Goal: Transaction & Acquisition: Book appointment/travel/reservation

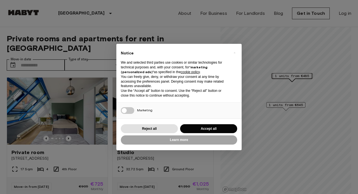
click at [212, 132] on button "Accept all" at bounding box center [208, 129] width 57 height 9
click at [212, 132] on div "Private room Linkstraße 6 17 Sqm 4 4th Floor Move-in from 18 Aug 25 €905 €725 M…" at bounding box center [108, 134] width 212 height 122
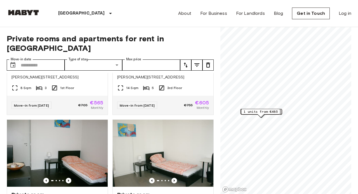
scroll to position [640, 0]
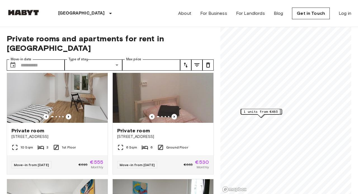
click at [262, 111] on span "1 units from €485" at bounding box center [261, 111] width 34 height 5
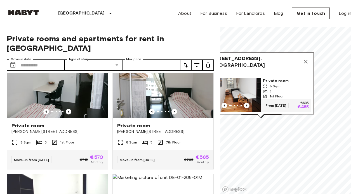
scroll to position [1004, 0]
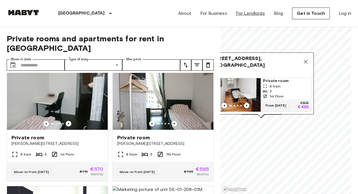
click at [243, 13] on link "For Landlords" at bounding box center [250, 13] width 29 height 7
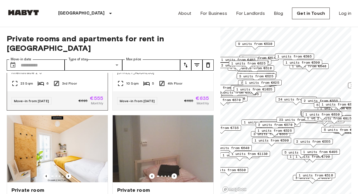
scroll to position [481, 0]
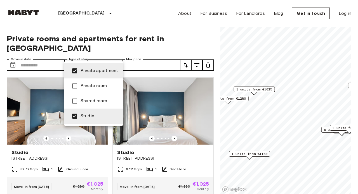
type input "**********"
click at [113, 24] on div at bounding box center [179, 97] width 358 height 194
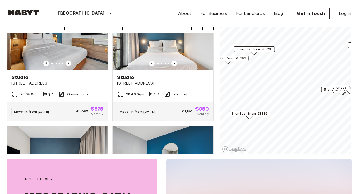
scroll to position [20, 0]
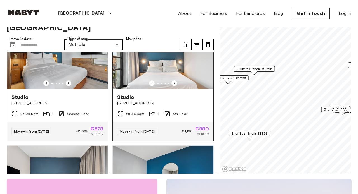
click at [157, 88] on img at bounding box center [163, 55] width 101 height 67
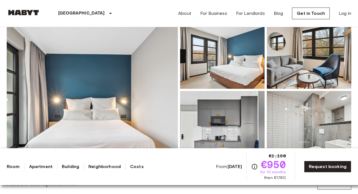
scroll to position [61, 0]
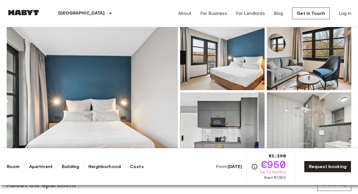
click at [225, 70] on img at bounding box center [222, 53] width 84 height 73
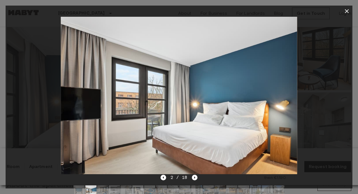
click at [346, 11] on icon "button" at bounding box center [347, 11] width 7 height 7
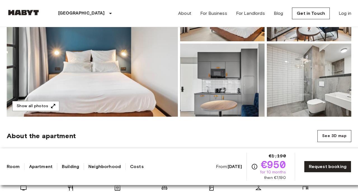
scroll to position [98, 0]
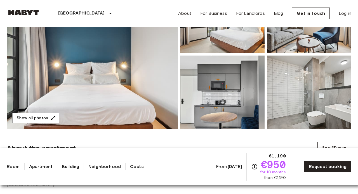
click at [228, 104] on img at bounding box center [222, 92] width 84 height 73
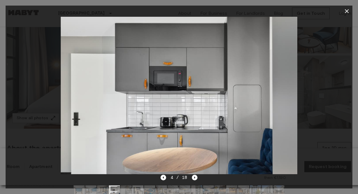
click at [347, 10] on icon "button" at bounding box center [347, 11] width 7 height 7
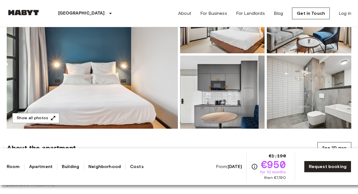
click at [40, 168] on link "Apartment" at bounding box center [41, 167] width 24 height 7
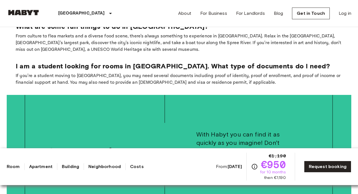
scroll to position [1096, 0]
